Goal: Task Accomplishment & Management: Use online tool/utility

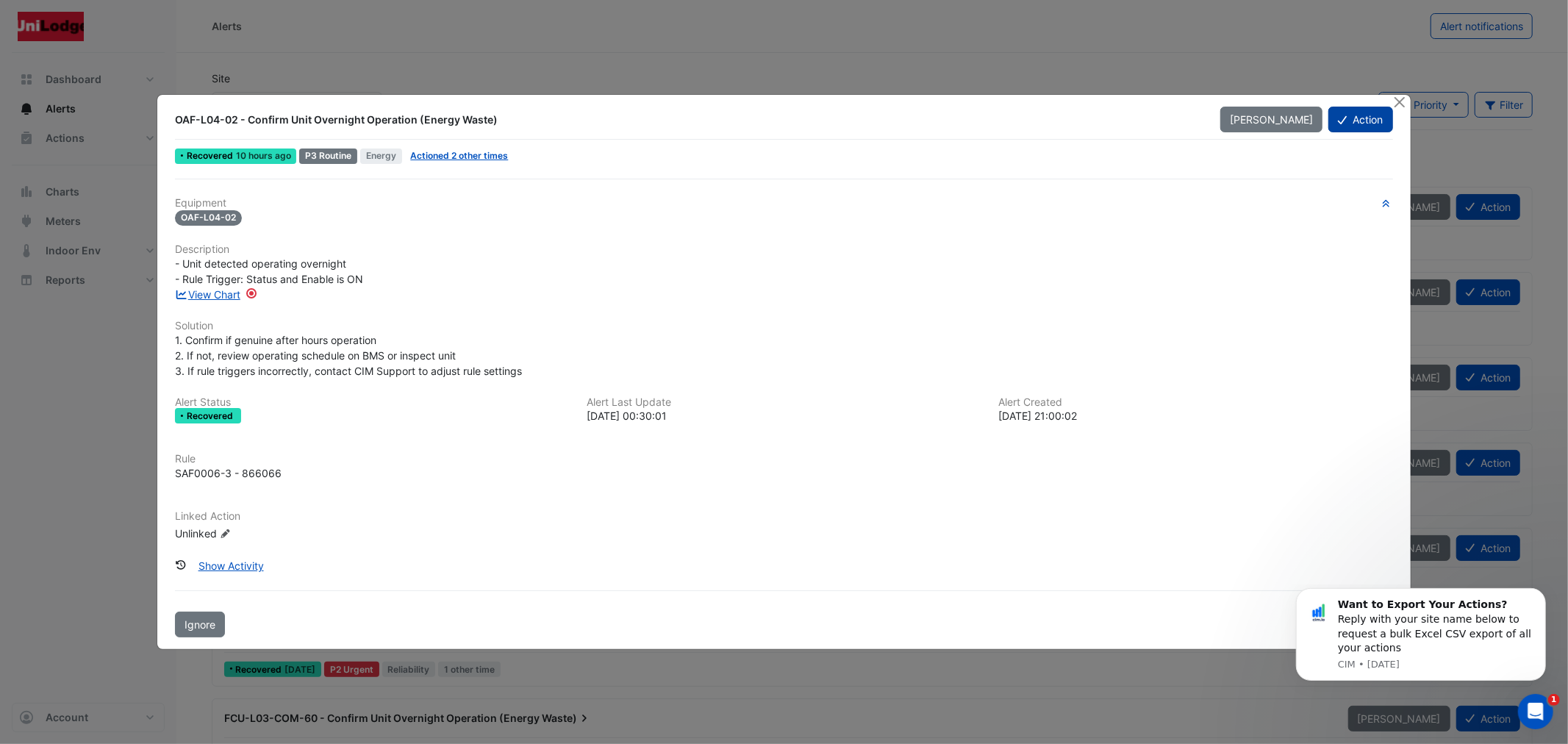
click at [1336, 126] on button "Action" at bounding box center [1360, 119] width 64 height 26
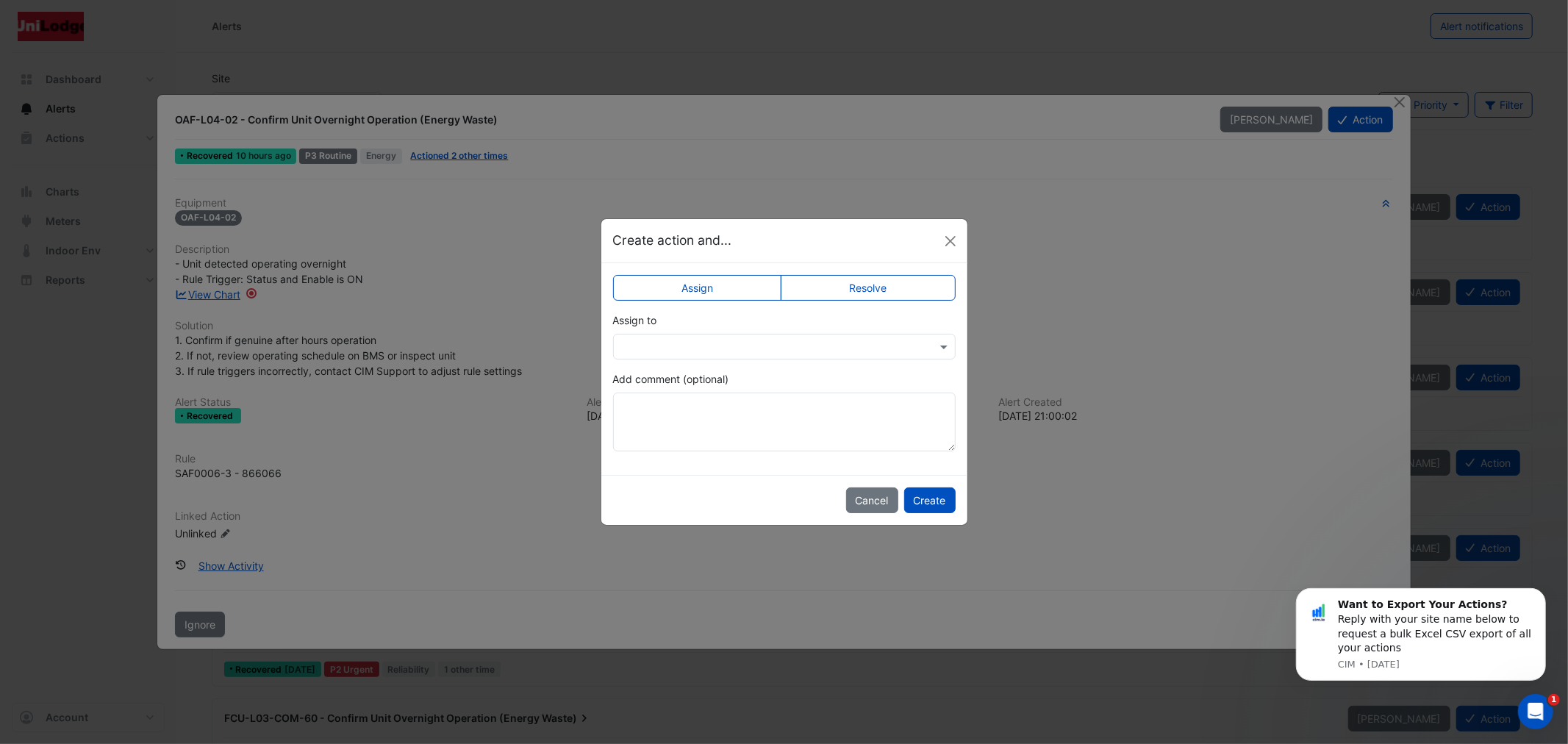
click at [870, 297] on label "Resolve" at bounding box center [868, 288] width 175 height 26
click at [928, 501] on button "Create" at bounding box center [930, 501] width 52 height 26
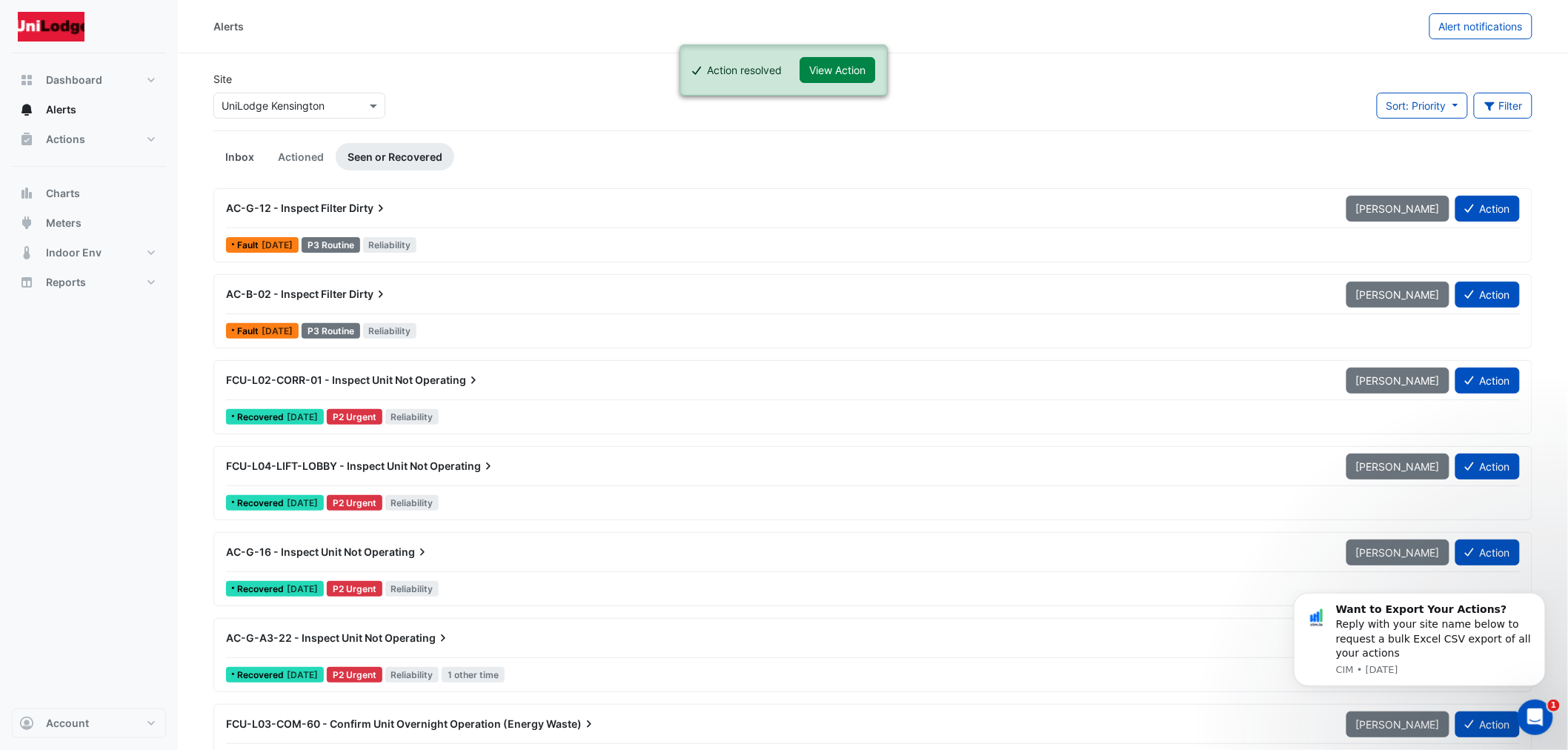
click at [242, 160] on link "Inbox" at bounding box center [239, 157] width 53 height 28
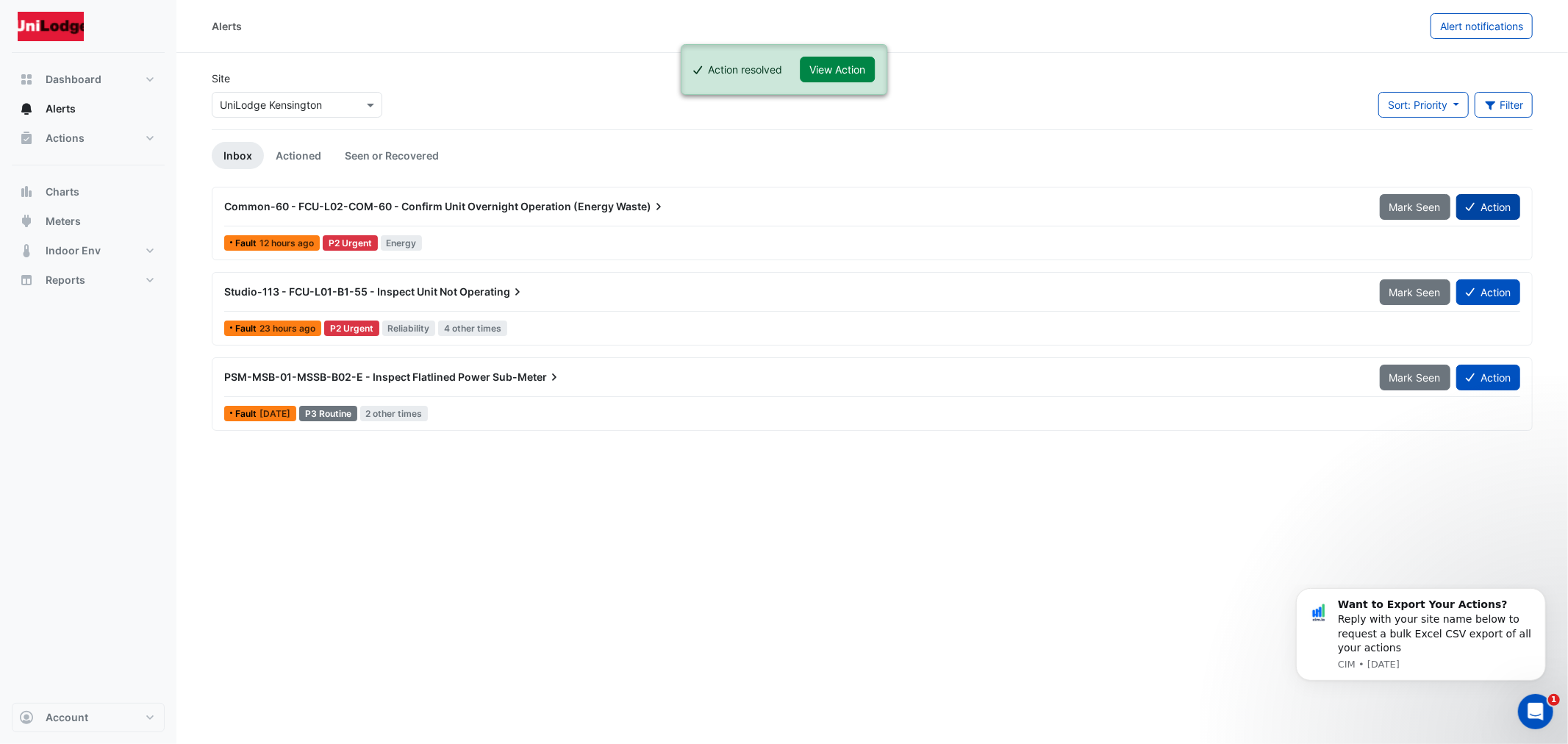
click at [1474, 211] on button "Action" at bounding box center [1488, 207] width 64 height 26
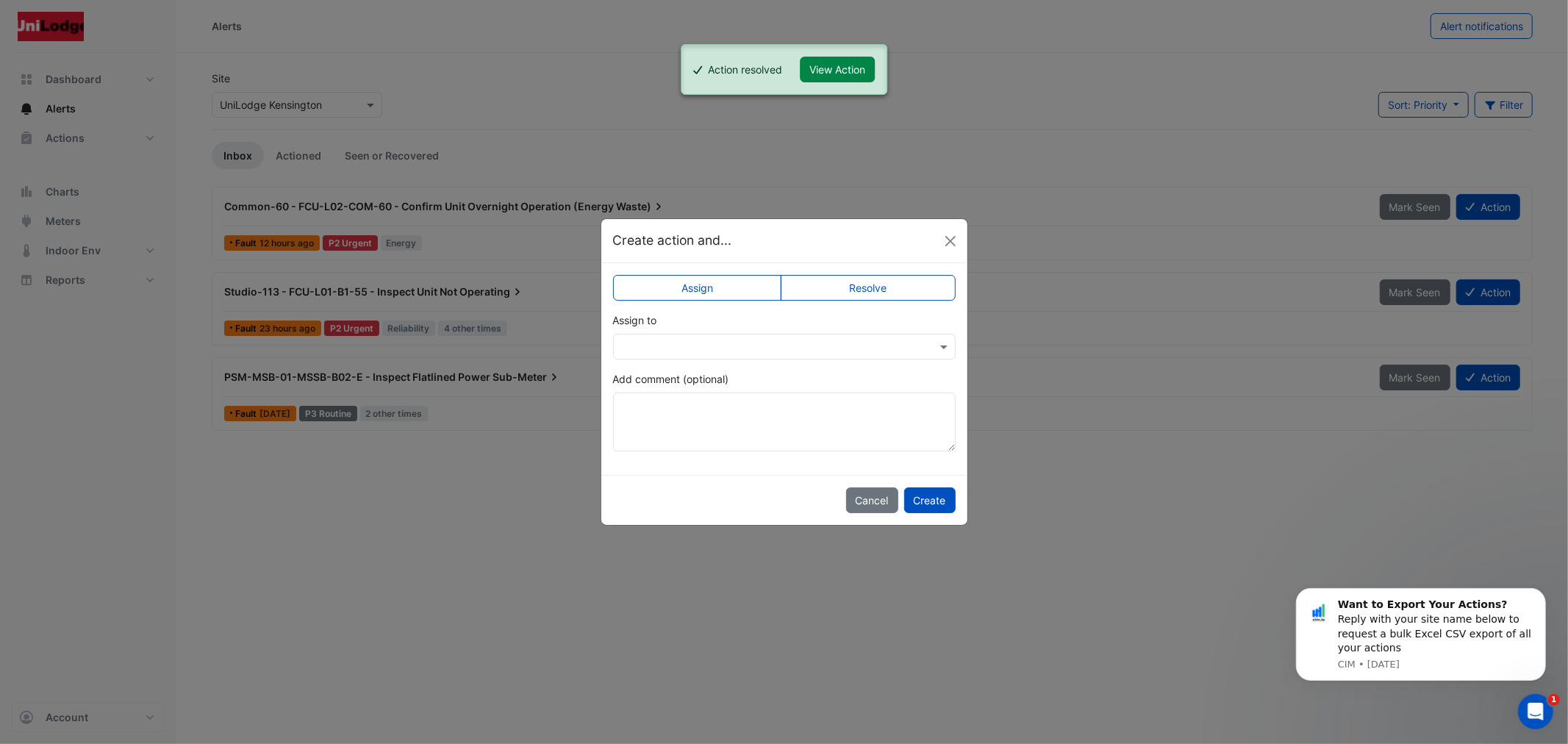
click at [881, 295] on label "Resolve" at bounding box center [868, 288] width 175 height 26
click at [927, 496] on button "Create" at bounding box center [930, 501] width 52 height 26
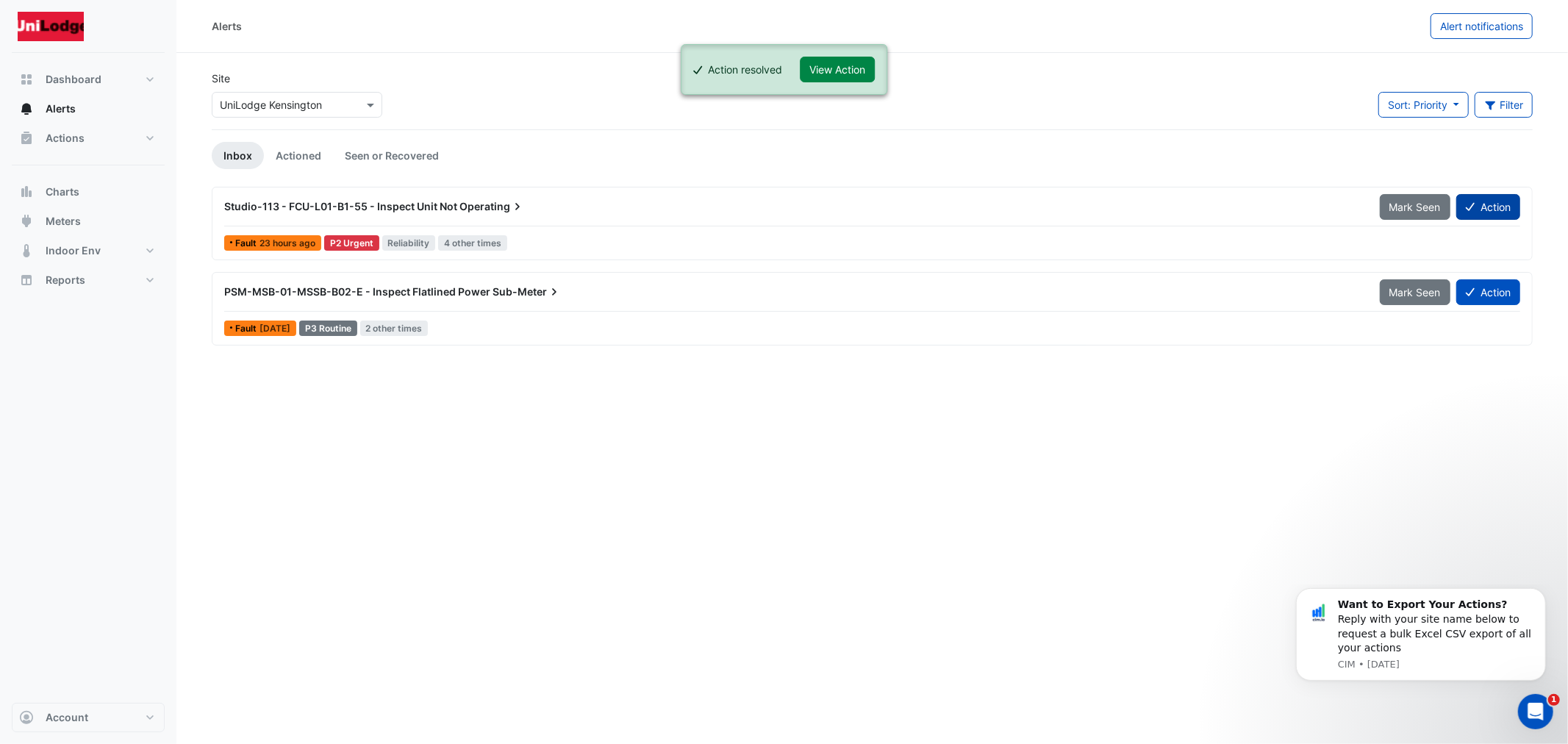
click at [1461, 201] on button "Action" at bounding box center [1488, 207] width 64 height 26
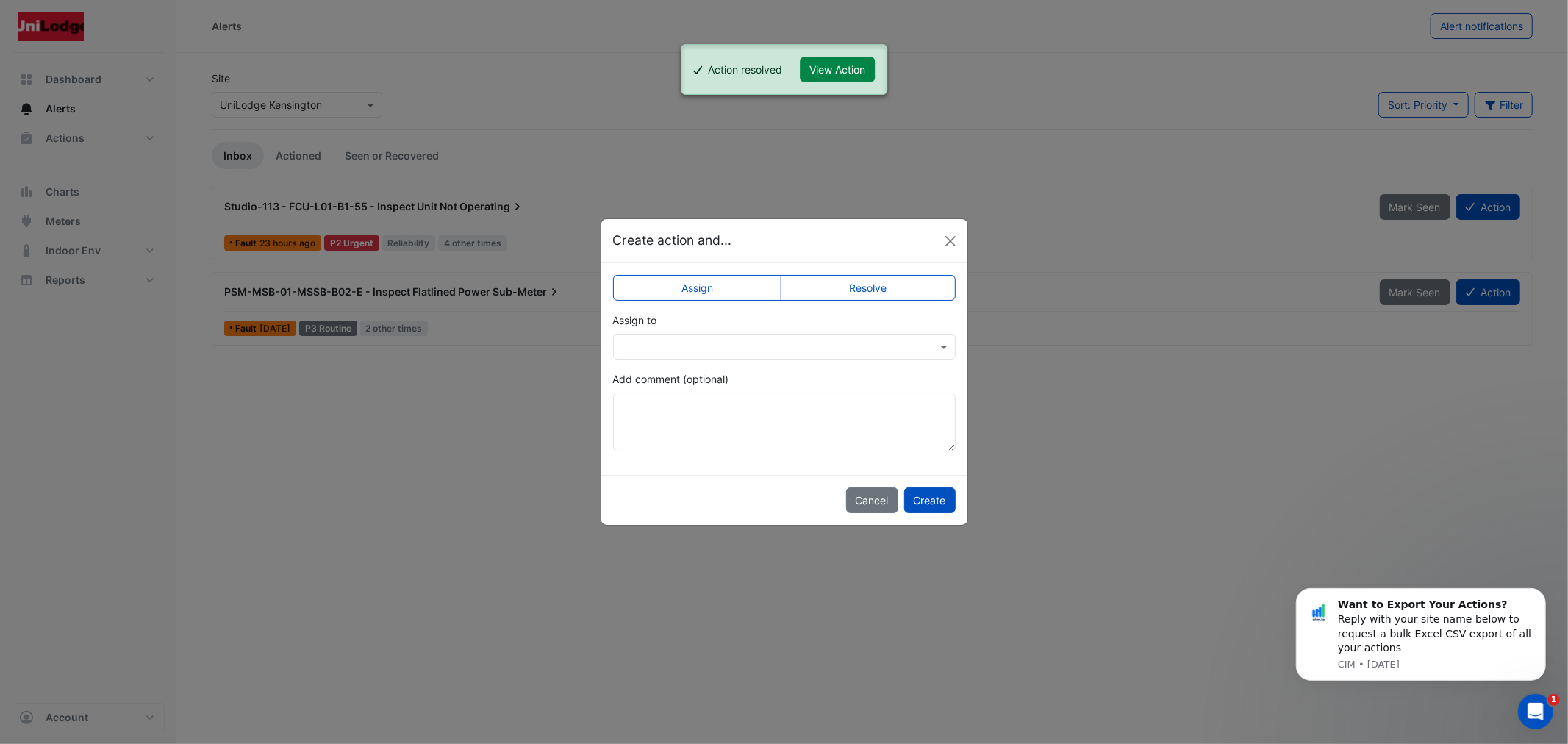
click at [873, 275] on div "Assign Resolve Assign to Add comment (optional)" at bounding box center [784, 369] width 366 height 211
click at [871, 279] on label "Resolve" at bounding box center [868, 288] width 175 height 26
click at [944, 506] on button "Create" at bounding box center [930, 501] width 52 height 26
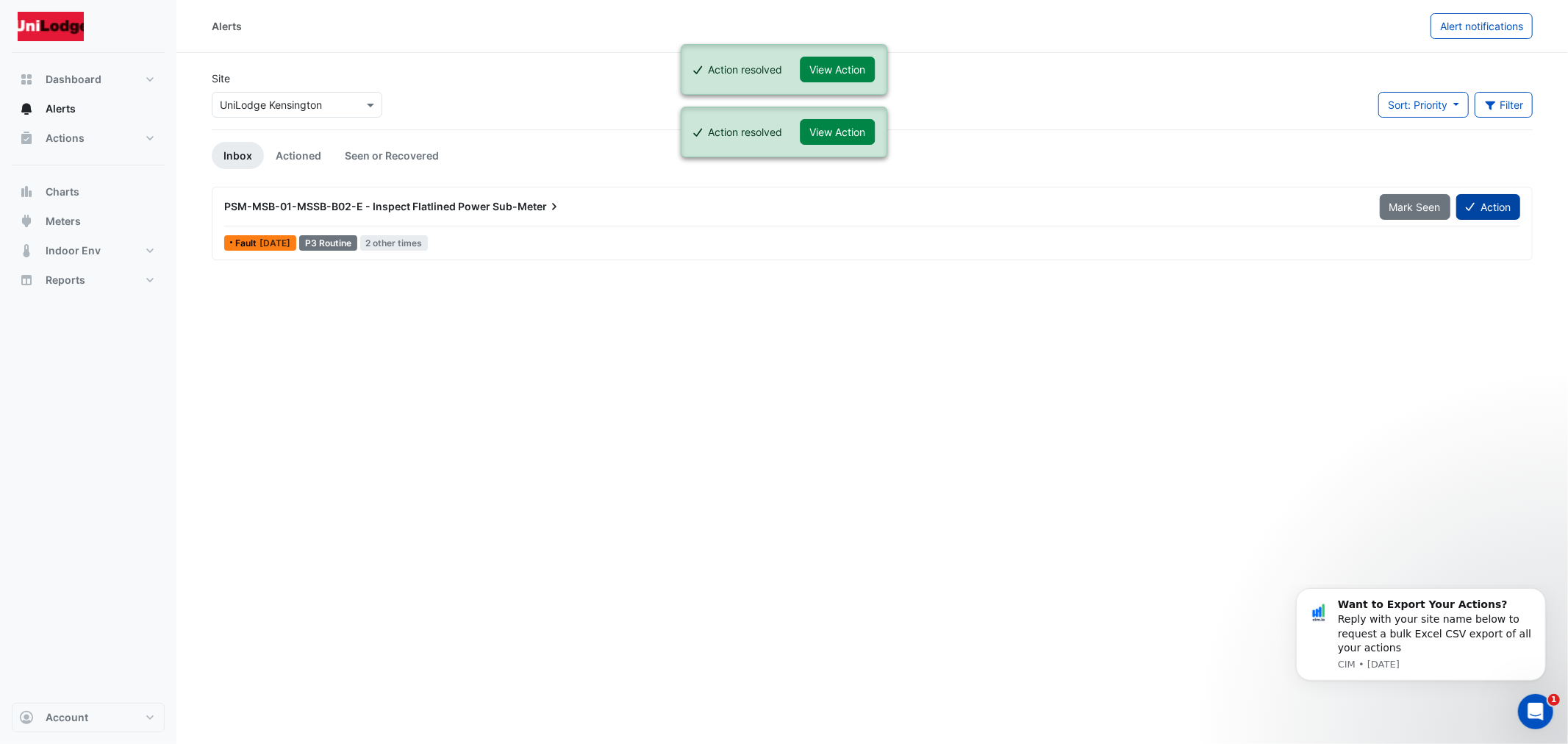
click at [1481, 203] on button "Action" at bounding box center [1488, 207] width 64 height 26
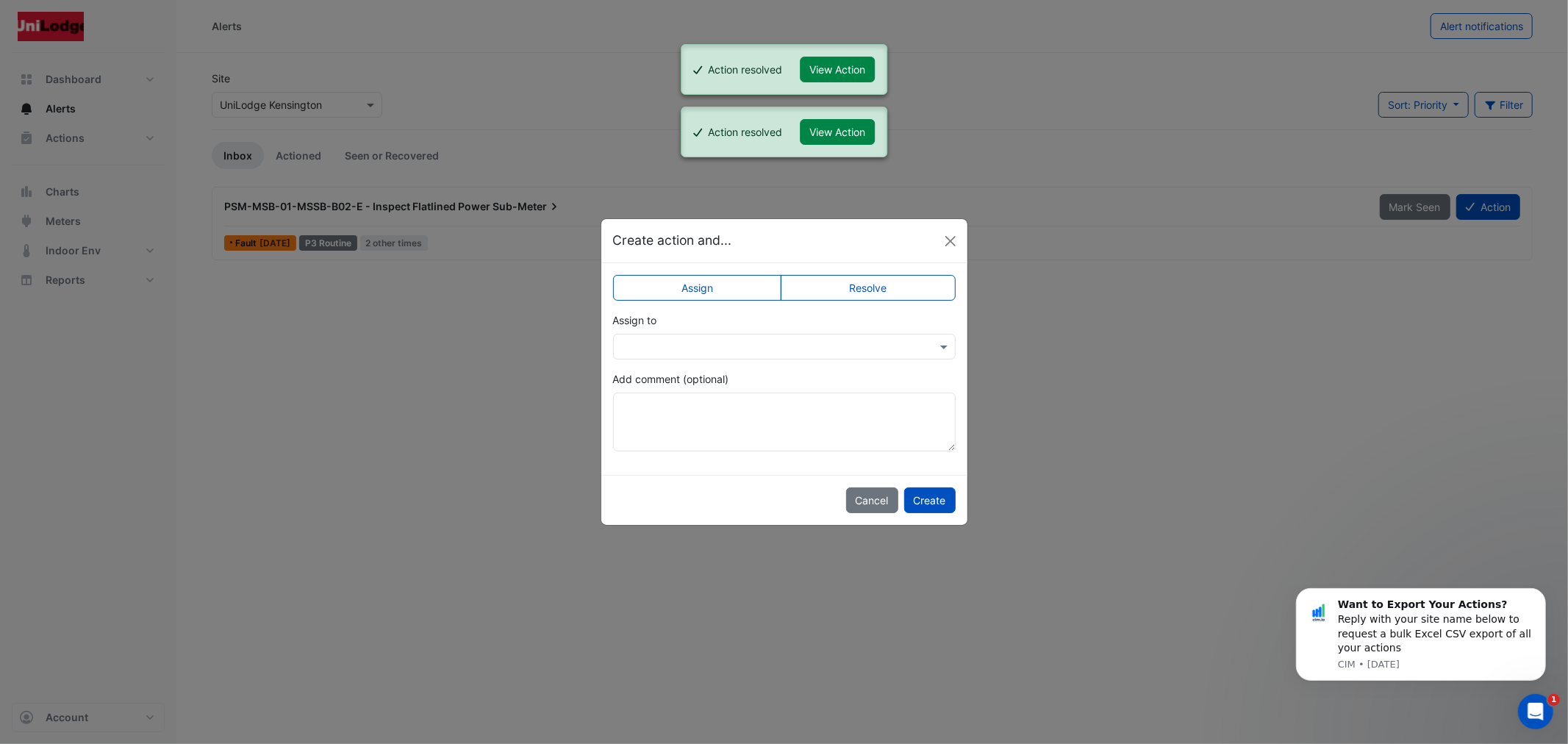
click at [827, 295] on label "Resolve" at bounding box center [868, 288] width 175 height 26
click at [932, 501] on button "Create" at bounding box center [930, 501] width 52 height 26
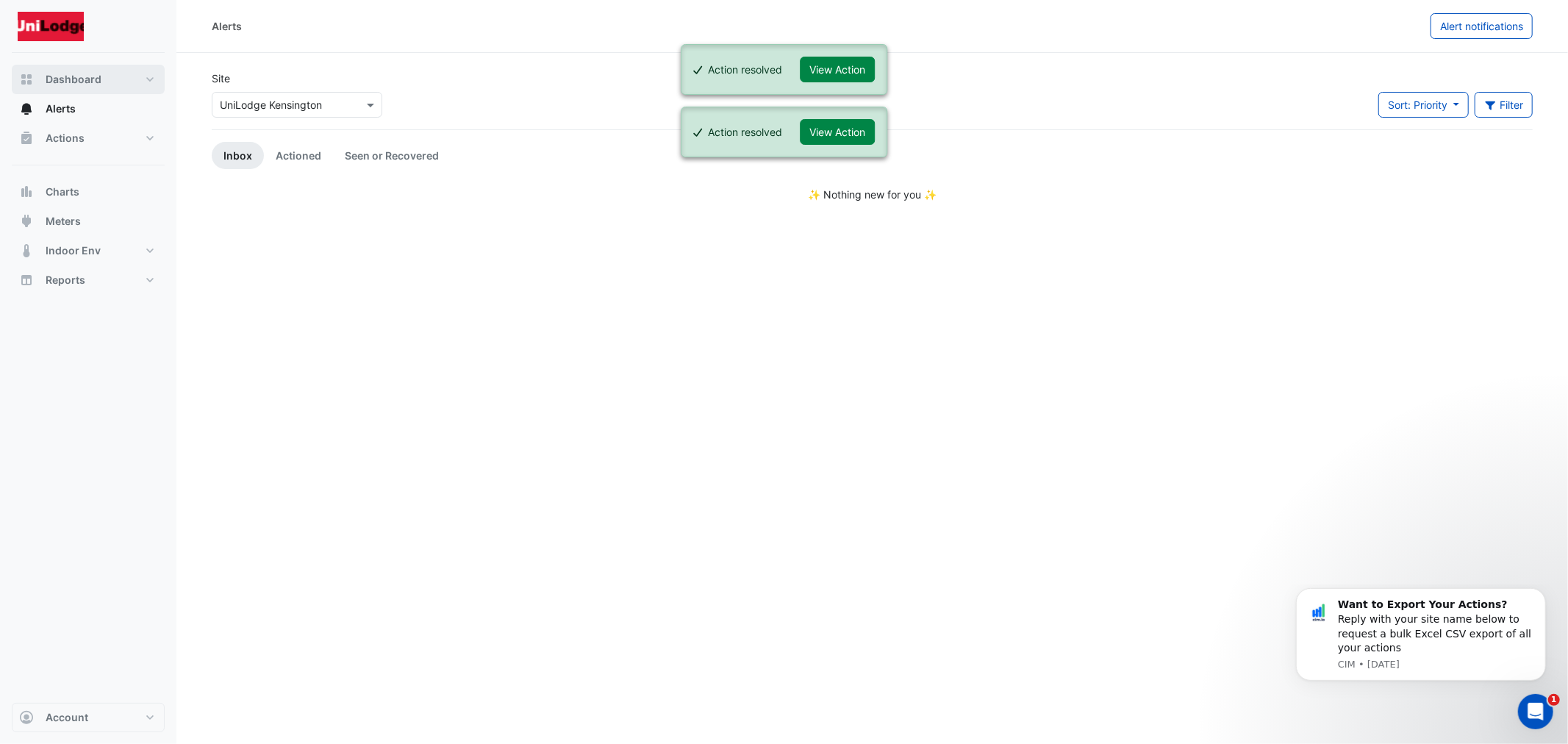
click at [63, 84] on span "Dashboard" at bounding box center [73, 79] width 56 height 14
select select "***"
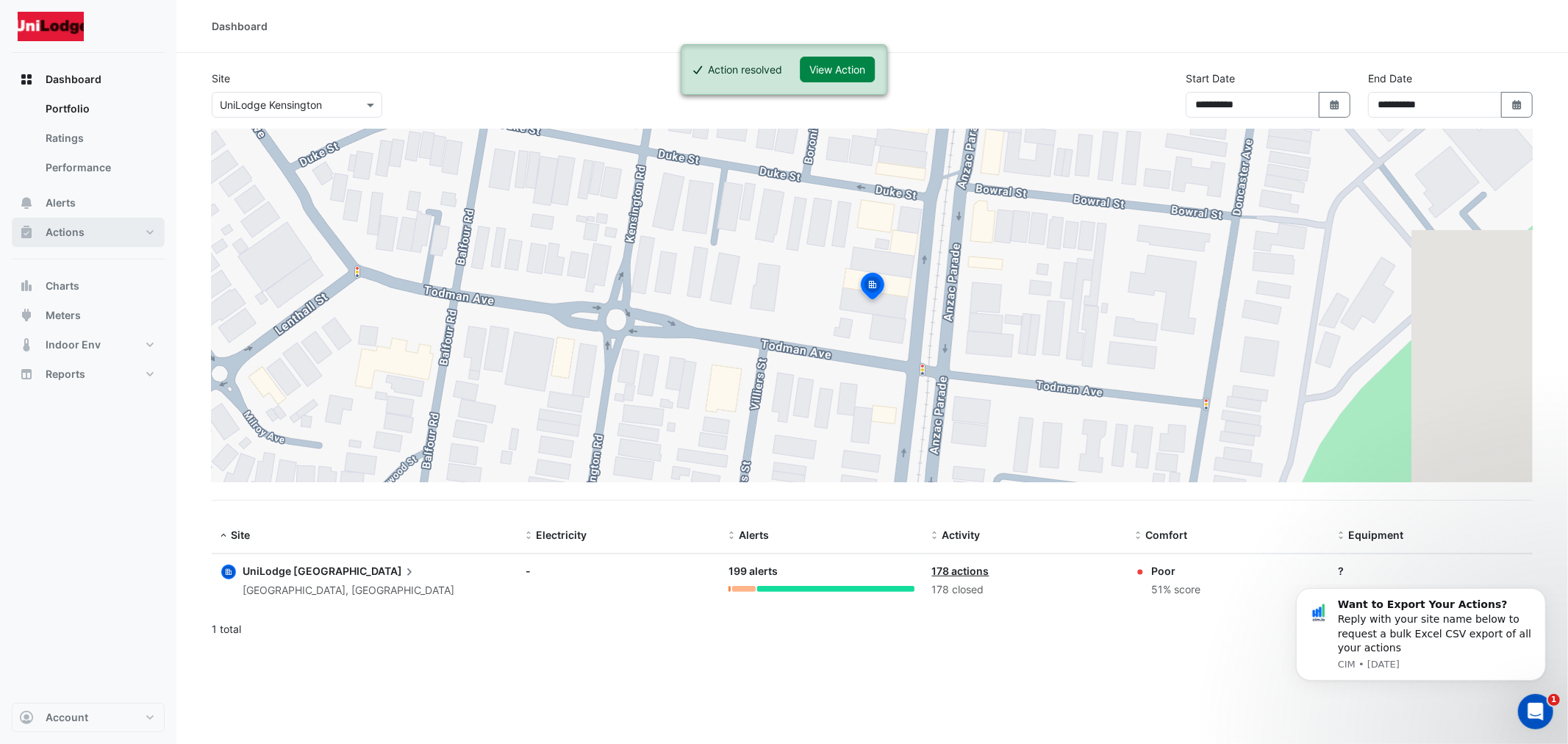
click at [75, 237] on span "Actions" at bounding box center [65, 232] width 39 height 14
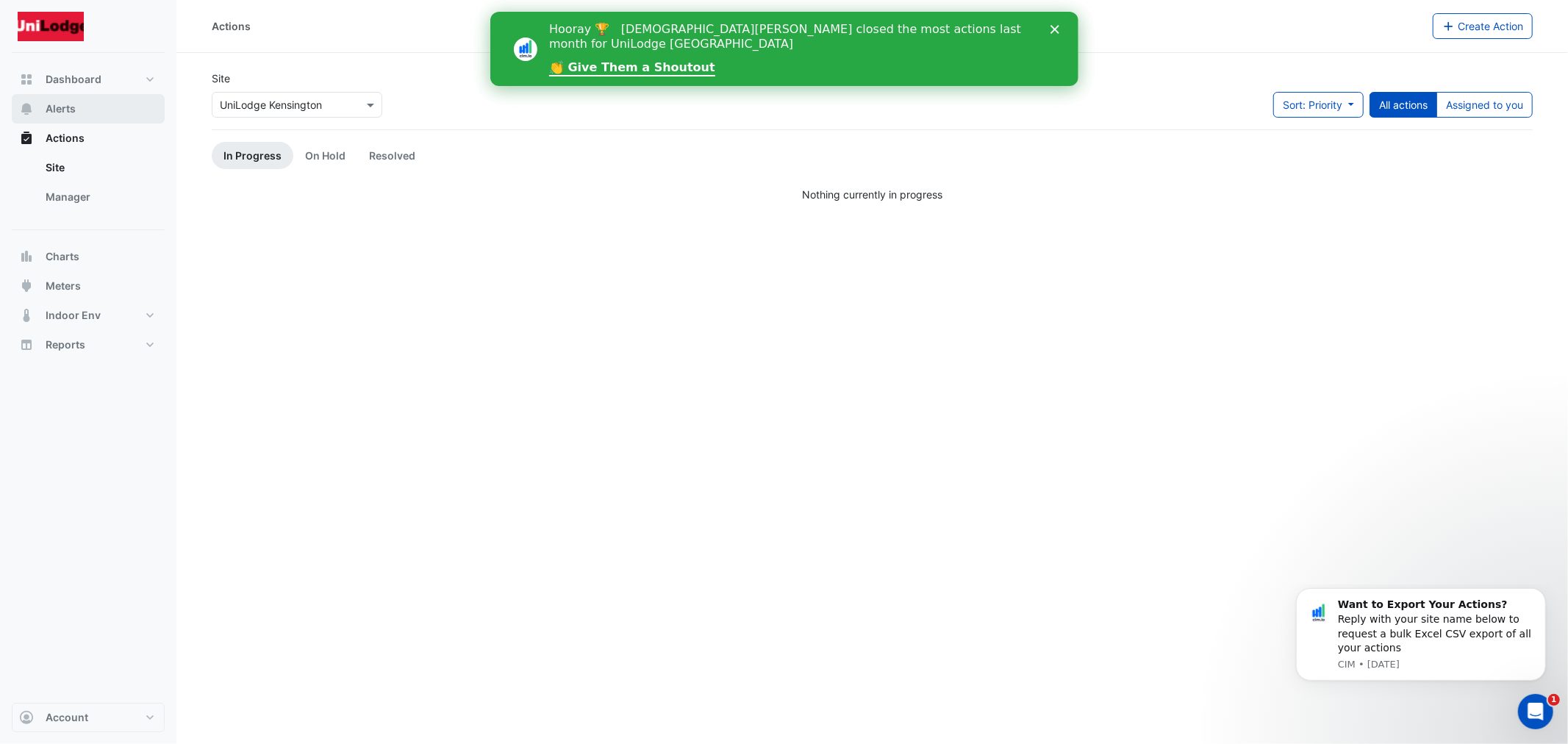
click at [82, 105] on button "Alerts" at bounding box center [87, 109] width 153 height 30
